Goal: Navigation & Orientation: Find specific page/section

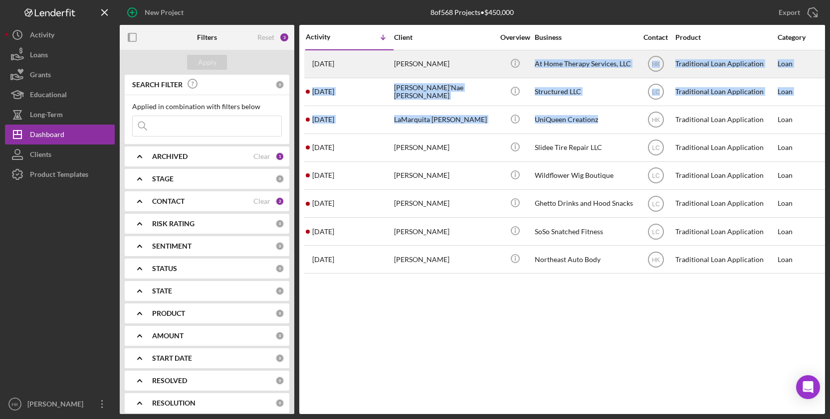
drag, startPoint x: 635, startPoint y: 126, endPoint x: 530, endPoint y: 65, distance: 121.5
copy tbody "At Home Therapy Services, LLC HK Traditional Loan Application Loan $100,000 [DA…"
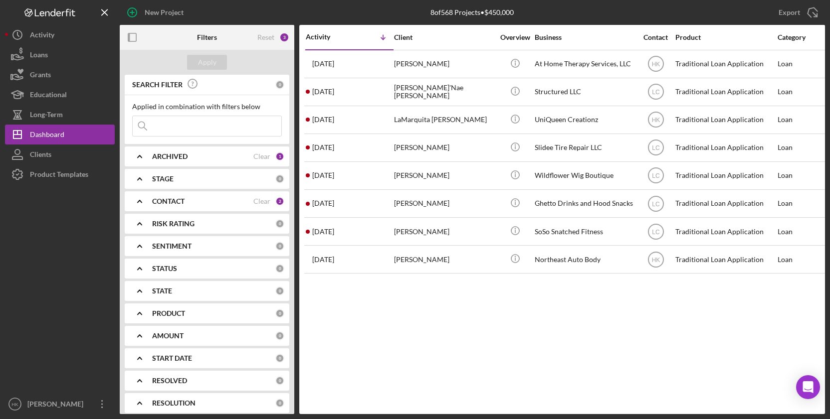
click at [533, 403] on div "Activity Icon/Table Sort Arrow Client Overview Business Contact Product Categor…" at bounding box center [562, 219] width 526 height 389
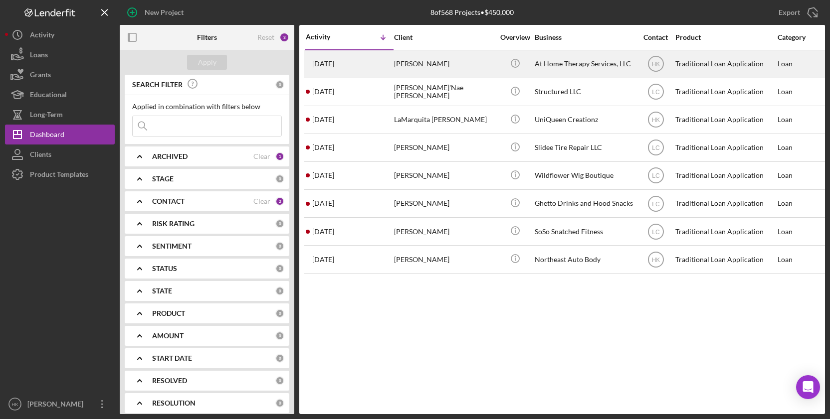
click at [566, 73] on div "At Home Therapy Services, LLC" at bounding box center [585, 64] width 100 height 26
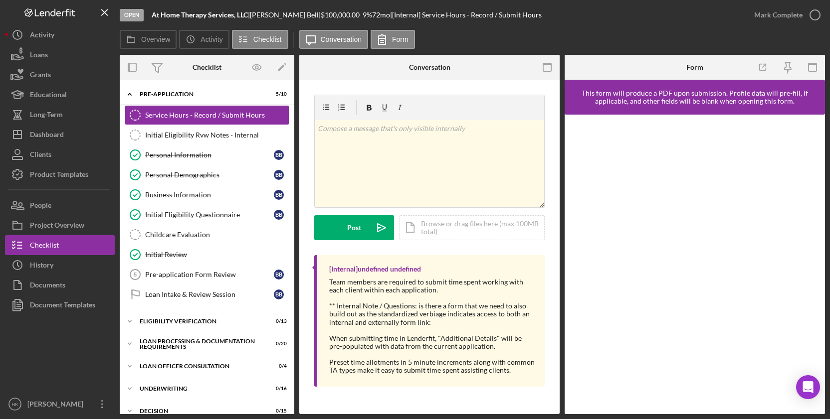
drag, startPoint x: 252, startPoint y: 13, endPoint x: 153, endPoint y: 12, distance: 99.2
click at [153, 12] on div "At Home Therapy Services, LLC |" at bounding box center [201, 15] width 98 height 8
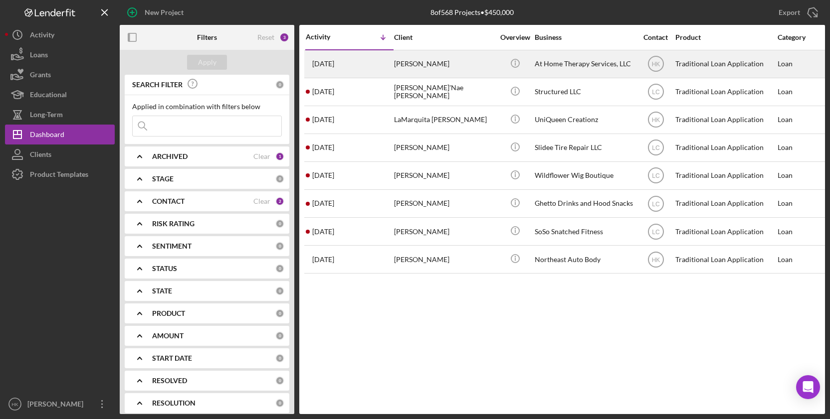
click at [433, 63] on div "[PERSON_NAME]" at bounding box center [444, 64] width 100 height 26
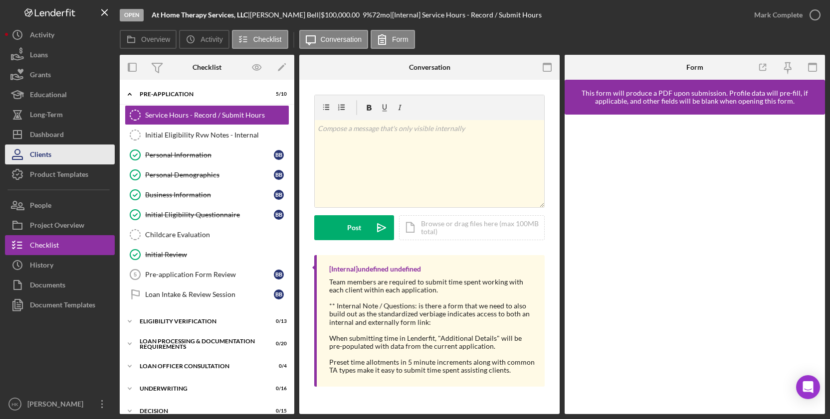
click at [76, 145] on button "Clients" at bounding box center [60, 155] width 110 height 20
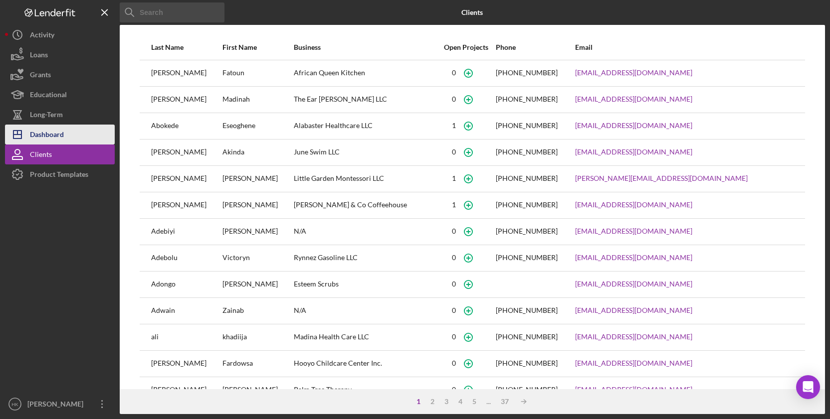
click at [81, 136] on button "Icon/Dashboard Dashboard" at bounding box center [60, 135] width 110 height 20
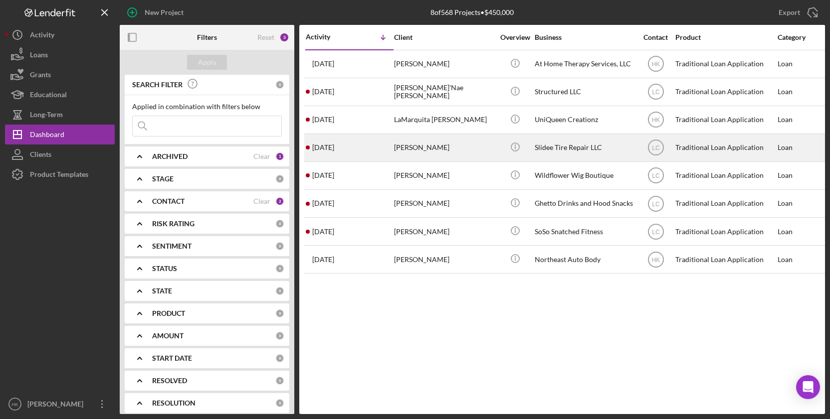
click at [461, 142] on div "[PERSON_NAME]" at bounding box center [444, 148] width 100 height 26
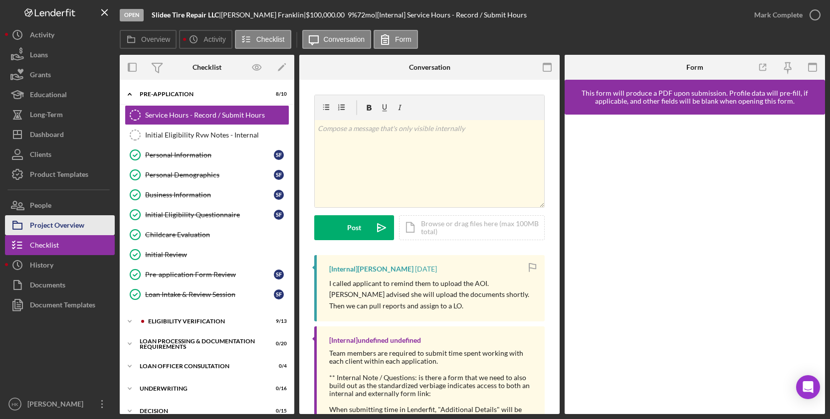
click at [61, 221] on div "Project Overview" at bounding box center [57, 226] width 54 height 22
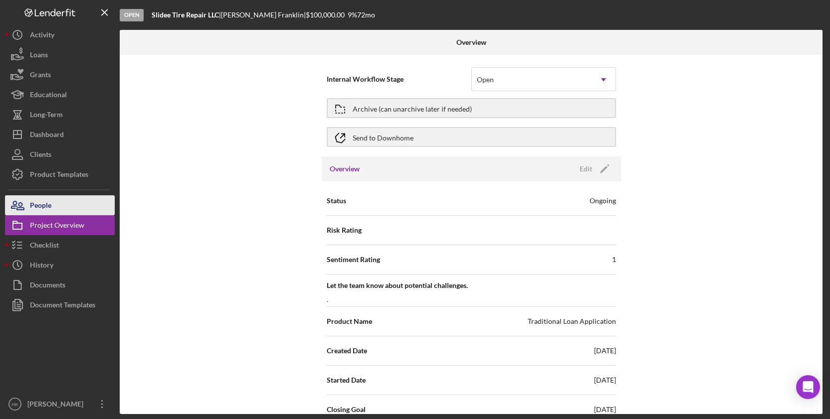
click at [61, 205] on button "People" at bounding box center [60, 205] width 110 height 20
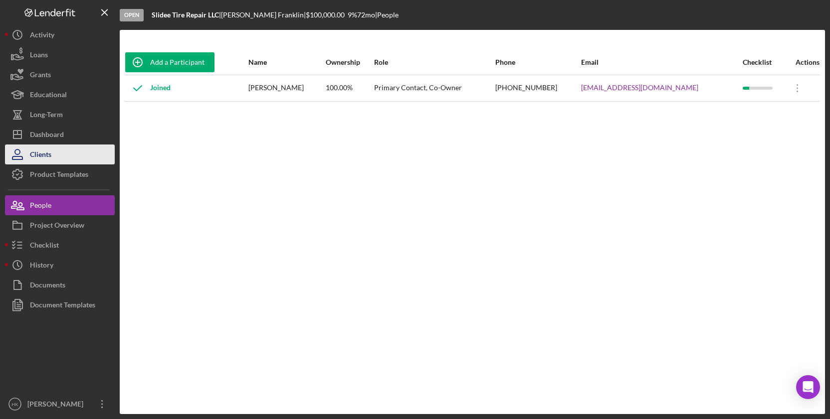
click at [83, 146] on button "Clients" at bounding box center [60, 155] width 110 height 20
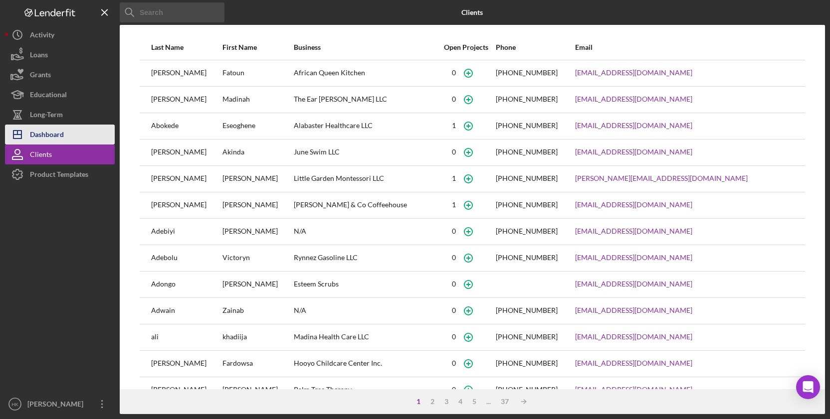
click at [44, 139] on div "Dashboard" at bounding box center [47, 136] width 34 height 22
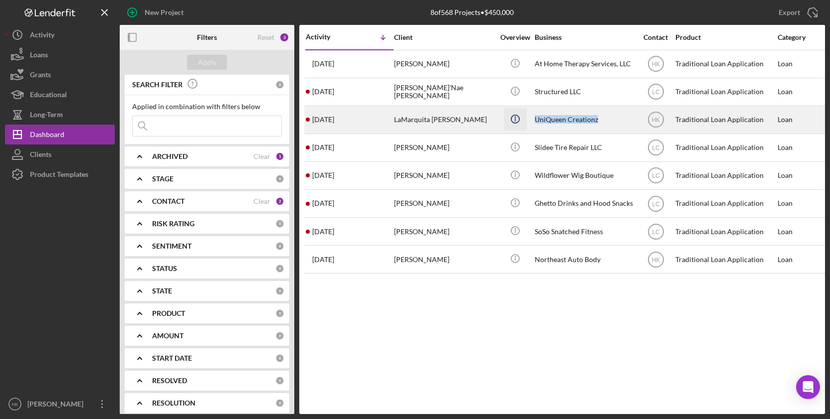
drag, startPoint x: 605, startPoint y: 117, endPoint x: 516, endPoint y: 121, distance: 88.9
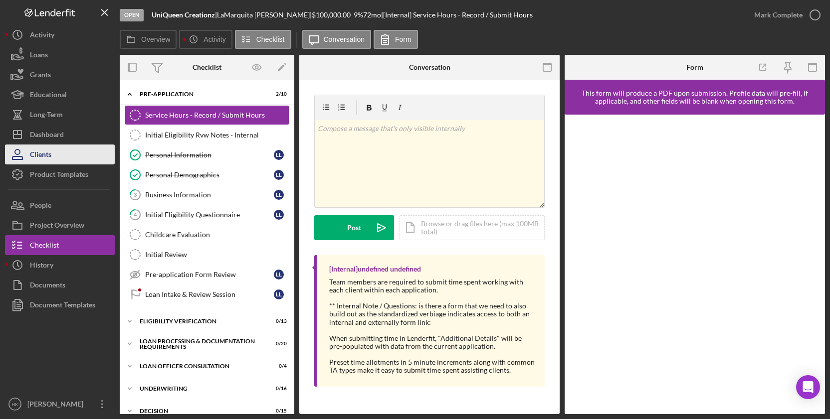
click at [95, 150] on button "Clients" at bounding box center [60, 155] width 110 height 20
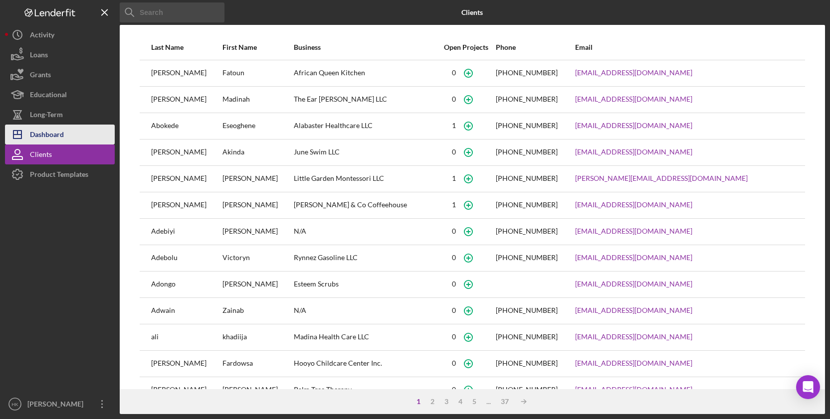
click at [66, 126] on button "Icon/Dashboard Dashboard" at bounding box center [60, 135] width 110 height 20
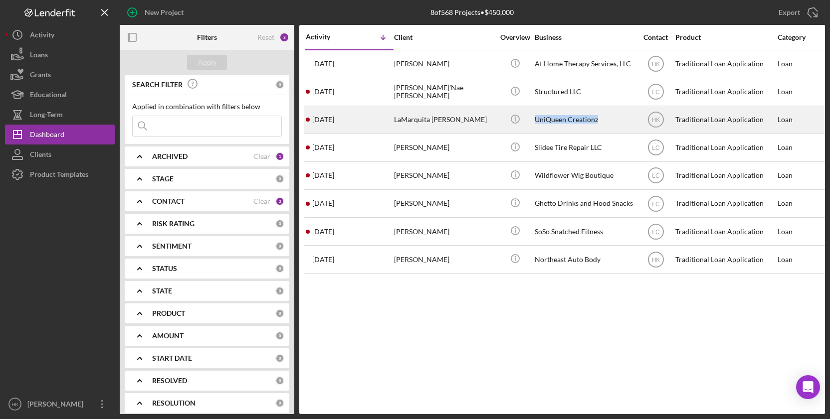
drag, startPoint x: 608, startPoint y: 121, endPoint x: 536, endPoint y: 121, distance: 72.8
click at [536, 121] on div "UniQueen Creationz" at bounding box center [585, 120] width 100 height 26
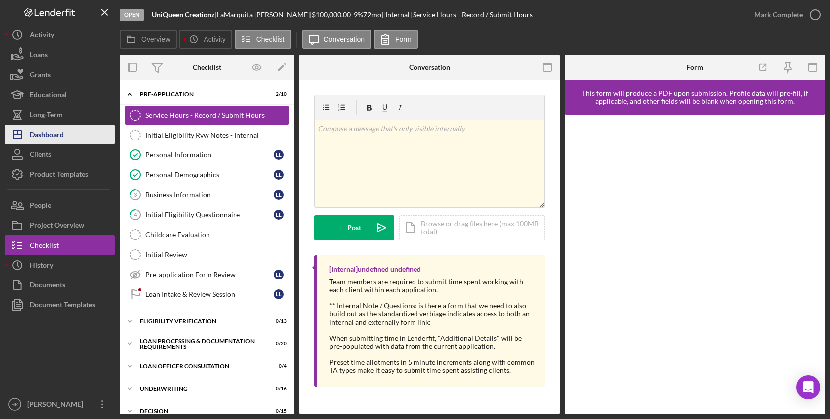
click at [48, 138] on div "Dashboard" at bounding box center [47, 136] width 34 height 22
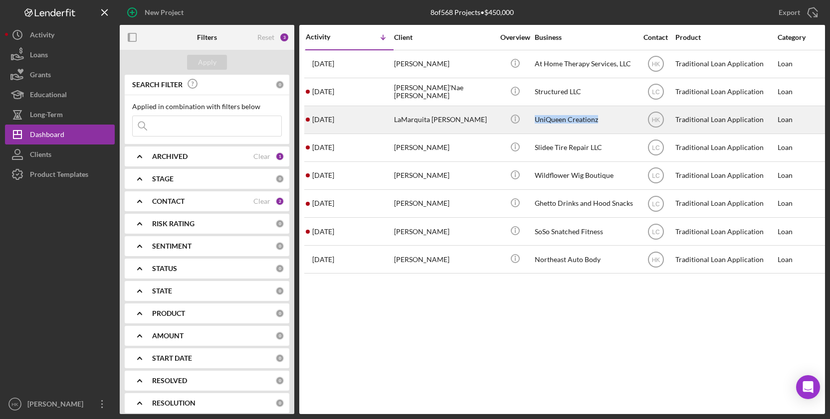
drag, startPoint x: 604, startPoint y: 124, endPoint x: 526, endPoint y: 122, distance: 77.8
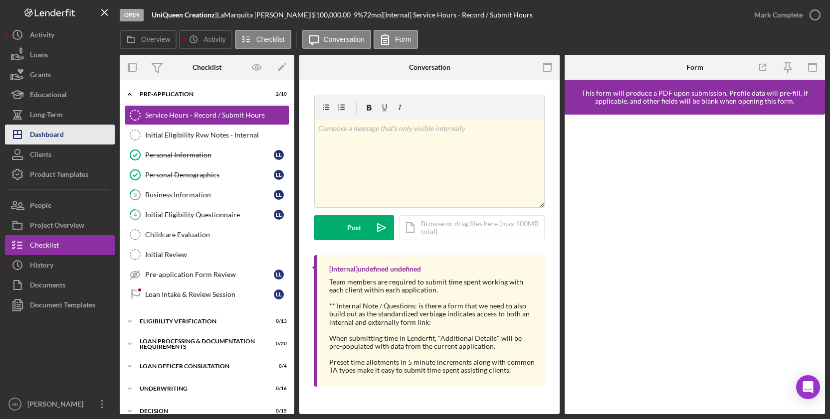
click at [35, 142] on div "Dashboard" at bounding box center [47, 136] width 34 height 22
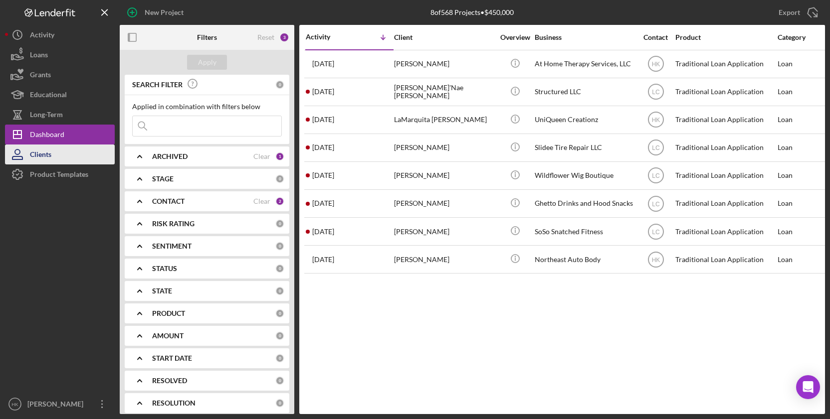
click at [38, 155] on div "Clients" at bounding box center [40, 156] width 21 height 22
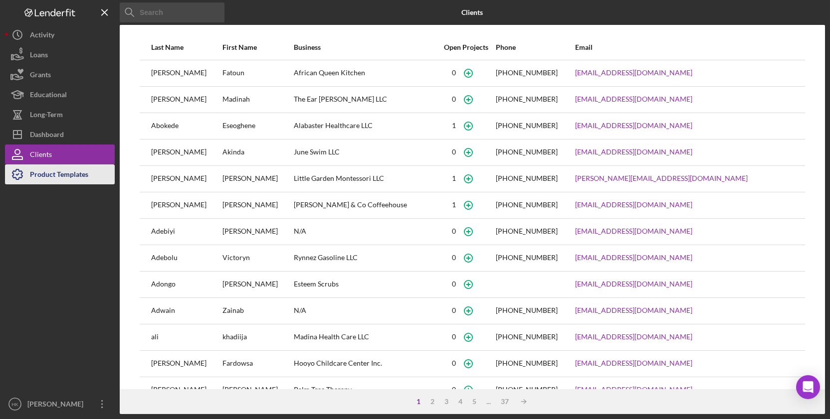
click at [76, 174] on div "Product Templates" at bounding box center [59, 176] width 58 height 22
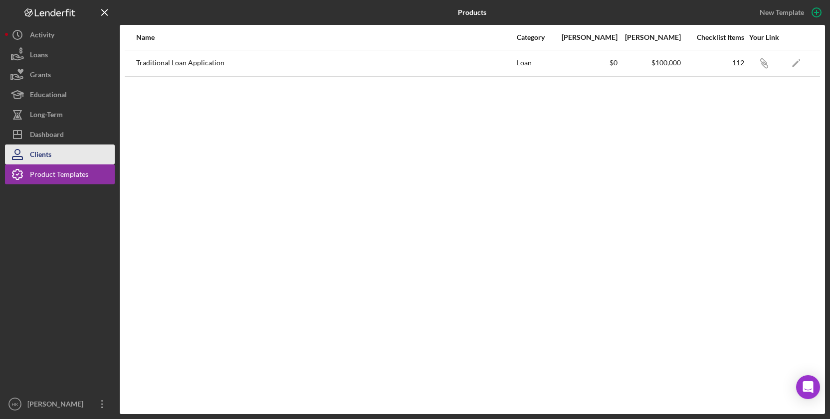
click at [80, 160] on button "Clients" at bounding box center [60, 155] width 110 height 20
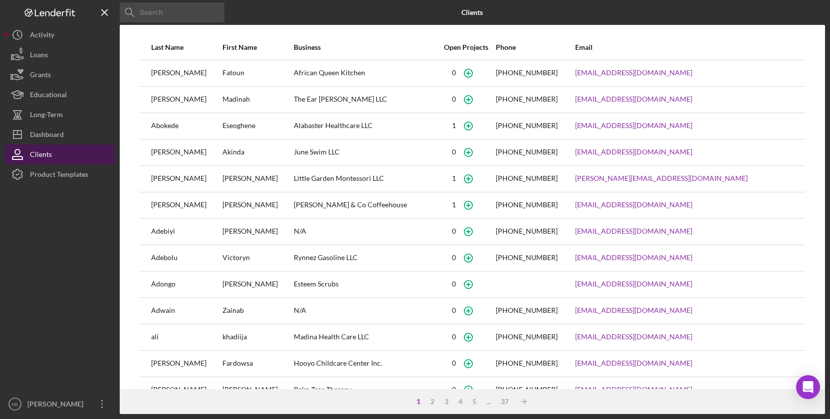
click at [94, 152] on button "Clients" at bounding box center [60, 155] width 110 height 20
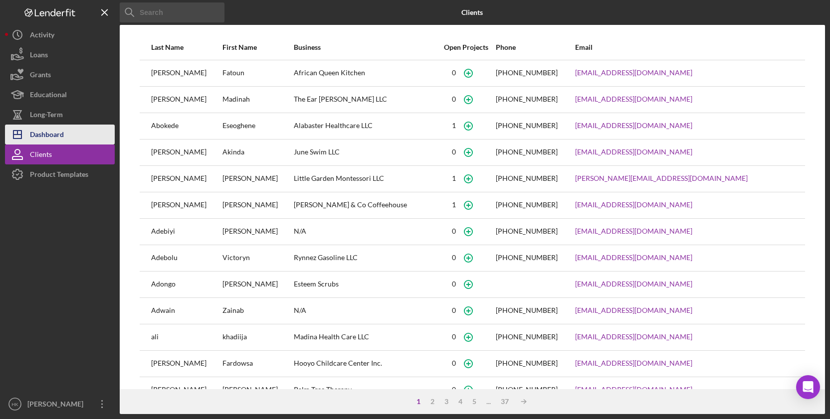
click at [95, 130] on button "Icon/Dashboard Dashboard" at bounding box center [60, 135] width 110 height 20
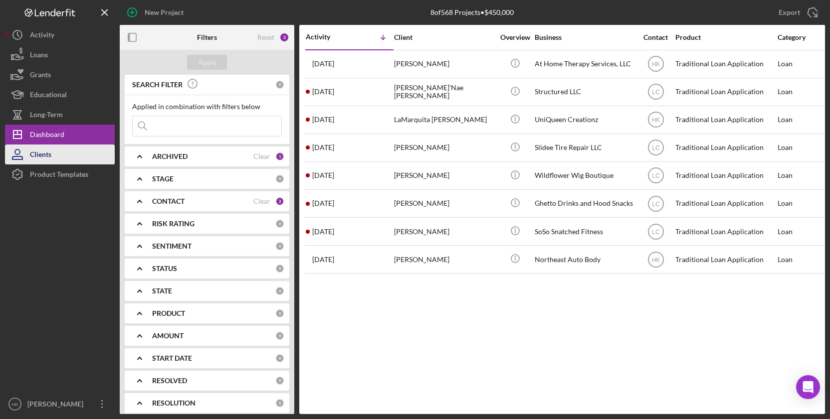
click at [92, 151] on button "Clients" at bounding box center [60, 155] width 110 height 20
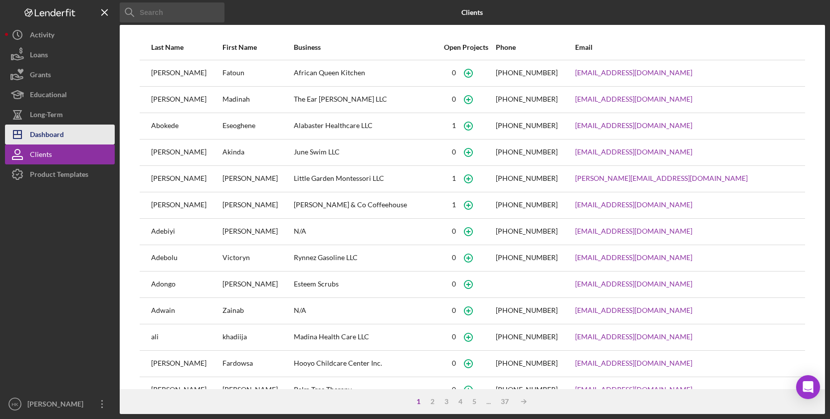
click at [82, 128] on button "Icon/Dashboard Dashboard" at bounding box center [60, 135] width 110 height 20
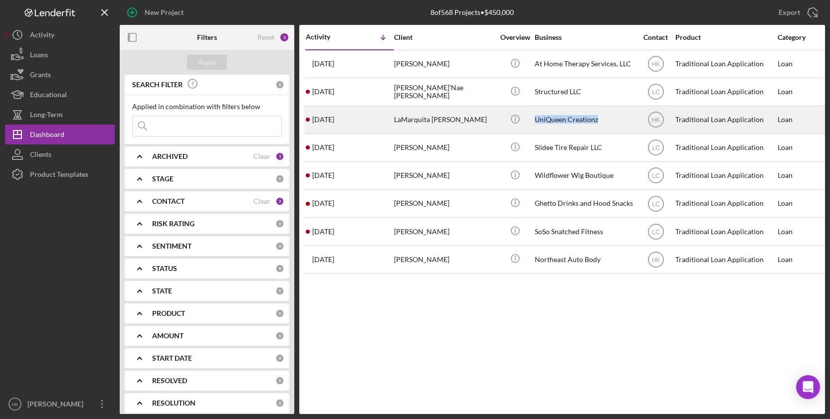
copy div "UniQueen Creationz"
drag, startPoint x: 622, startPoint y: 123, endPoint x: 532, endPoint y: 125, distance: 90.3
